Goal: Navigation & Orientation: Go to known website

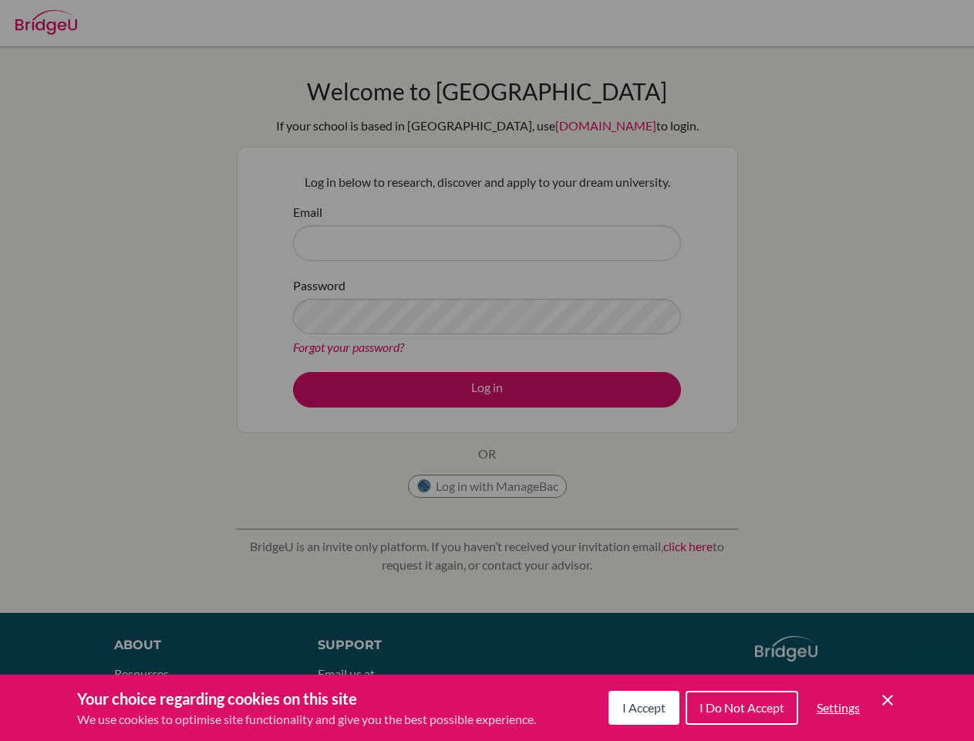
click at [642, 708] on span "I Accept" at bounding box center [644, 707] width 43 height 15
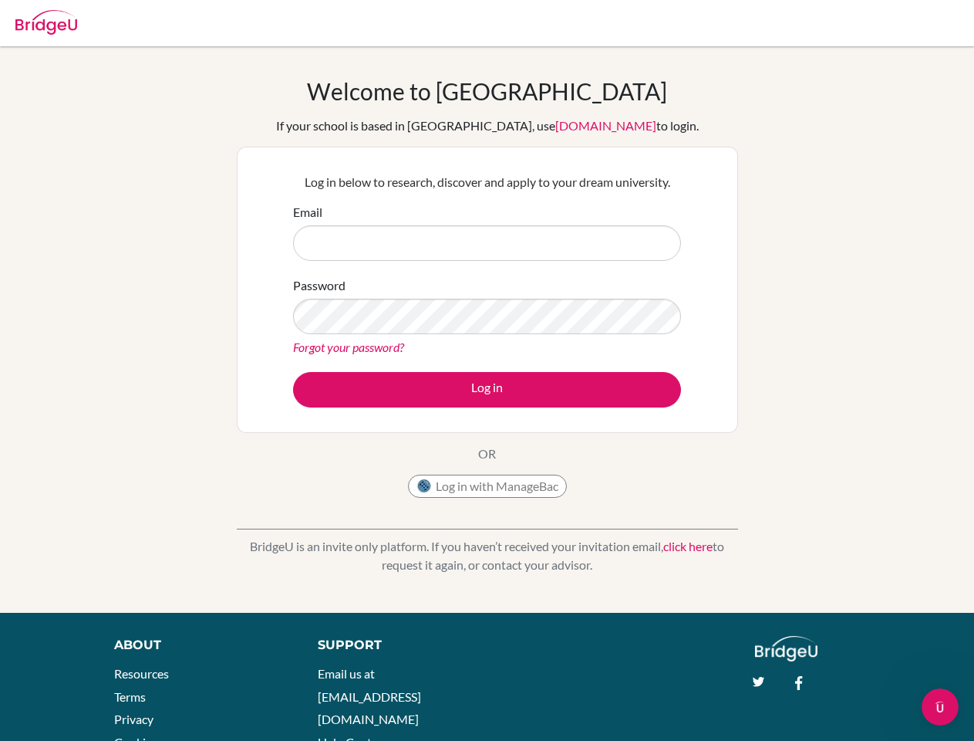
click at [741, 708] on div "Support Email us at hi@bridge-u.com Help Center" at bounding box center [519, 699] width 449 height 126
click at [838, 708] on div "About Resources Terms Privacy Cookies Acknowledgements Support Email us at hi@b…" at bounding box center [487, 710] width 974 height 149
click at [888, 700] on div "About Resources Terms Privacy Cookies Acknowledgements Support Email us at hi@b…" at bounding box center [487, 710] width 974 height 149
